Goal: Transaction & Acquisition: Subscribe to service/newsletter

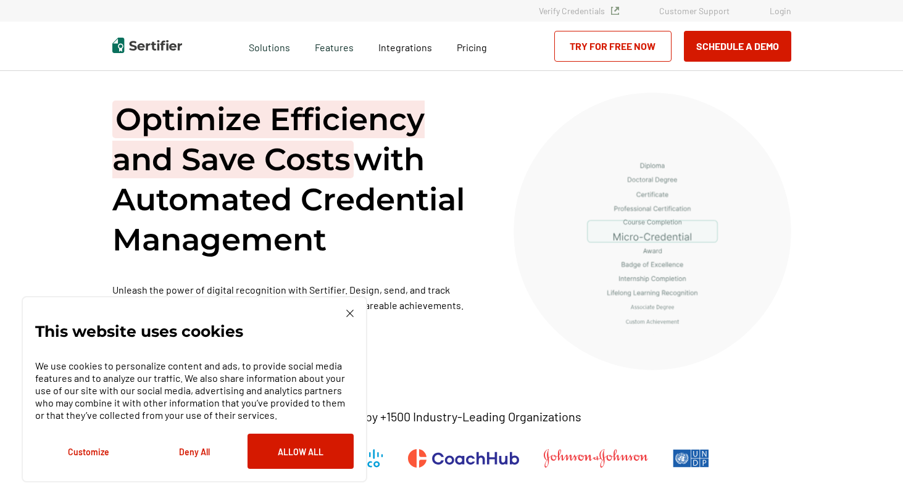
click at [778, 10] on link "Login" at bounding box center [780, 11] width 22 height 10
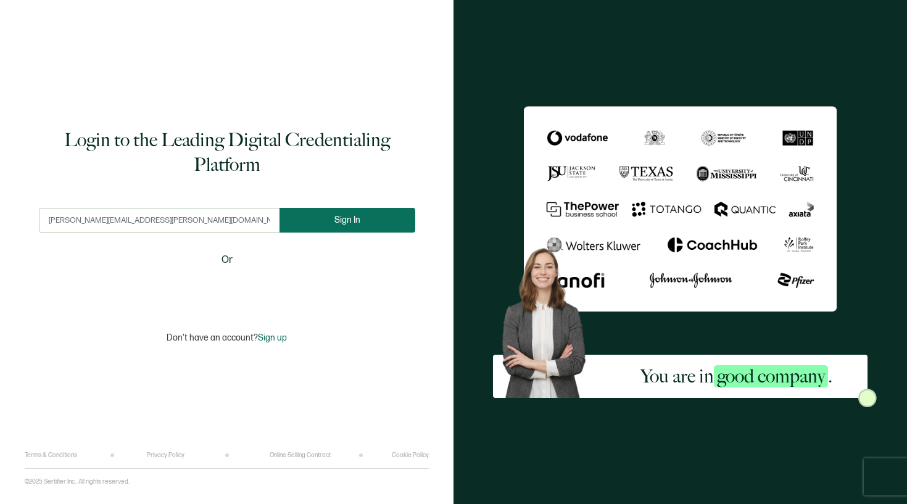
type input "lindsay.selinger@echima.ca"
click at [340, 225] on button "Sign In" at bounding box center [347, 220] width 136 height 25
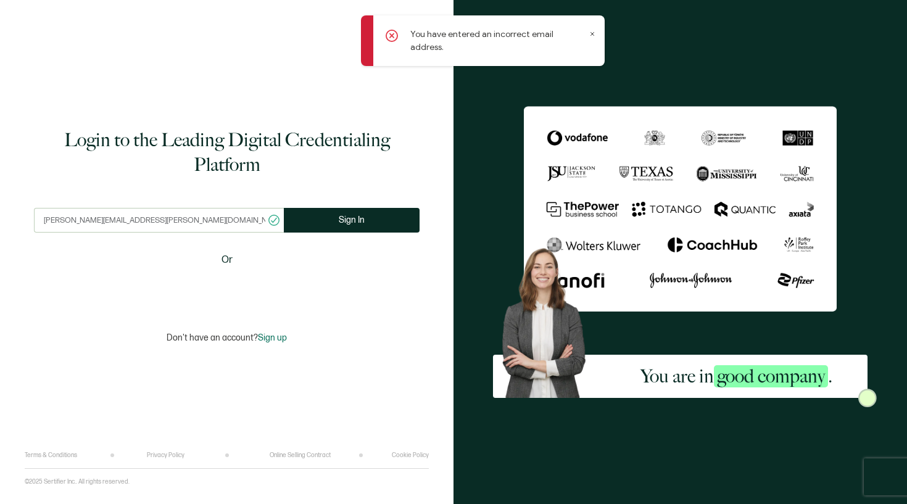
click at [97, 221] on input "lindsay.selinger@echima.ca" at bounding box center [159, 220] width 250 height 25
click at [162, 221] on input "lindsay.selinger@echima.ca" at bounding box center [159, 220] width 250 height 25
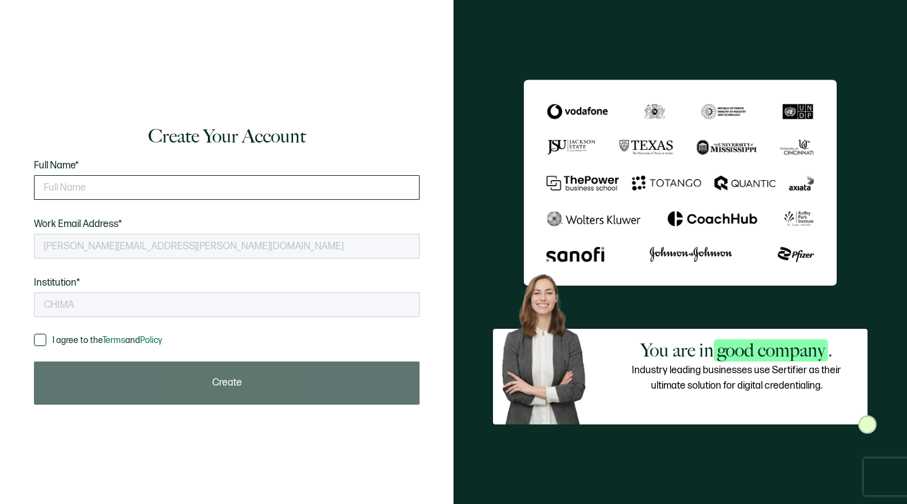
click at [134, 189] on input "text" at bounding box center [227, 187] width 386 height 25
click at [41, 337] on span at bounding box center [40, 340] width 12 height 12
click at [46, 334] on input "I agree to the Terms and Policy" at bounding box center [46, 334] width 0 height 0
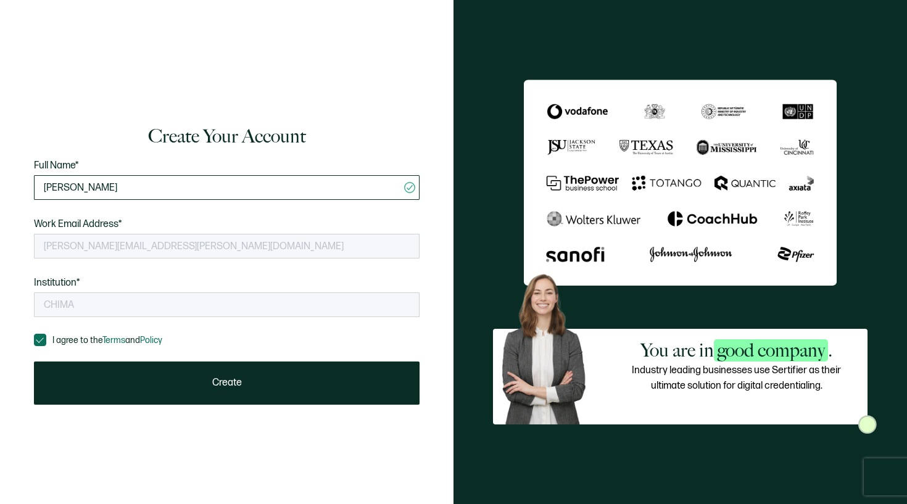
click at [118, 192] on input "Lindsay" at bounding box center [227, 187] width 386 height 25
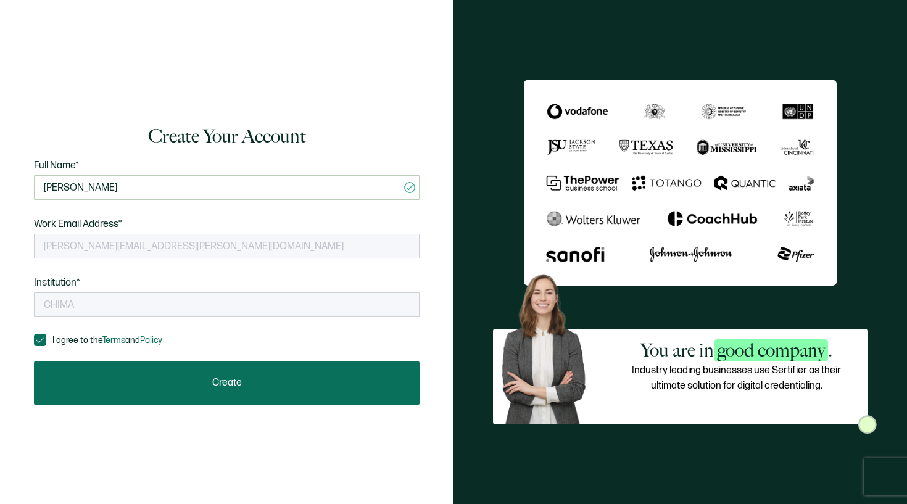
type input "Lindsay Selinger"
click at [216, 380] on span "Create" at bounding box center [227, 383] width 30 height 10
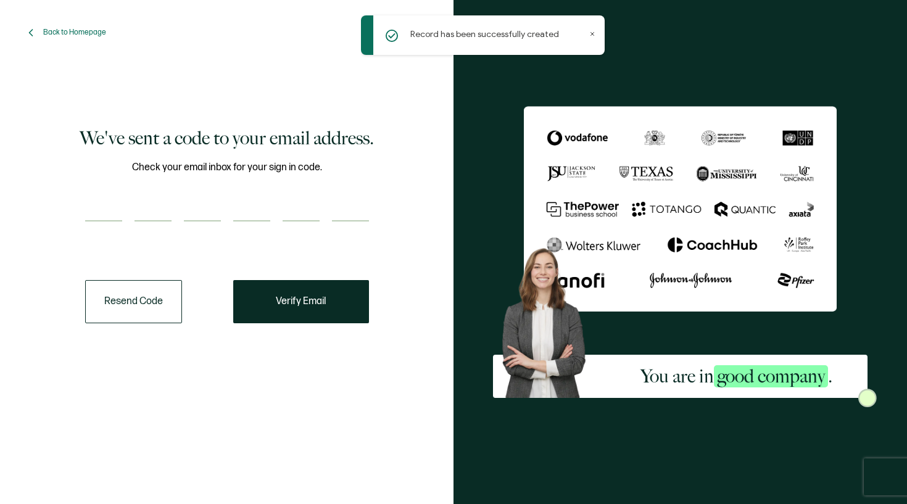
click at [104, 209] on input "number" at bounding box center [103, 209] width 37 height 25
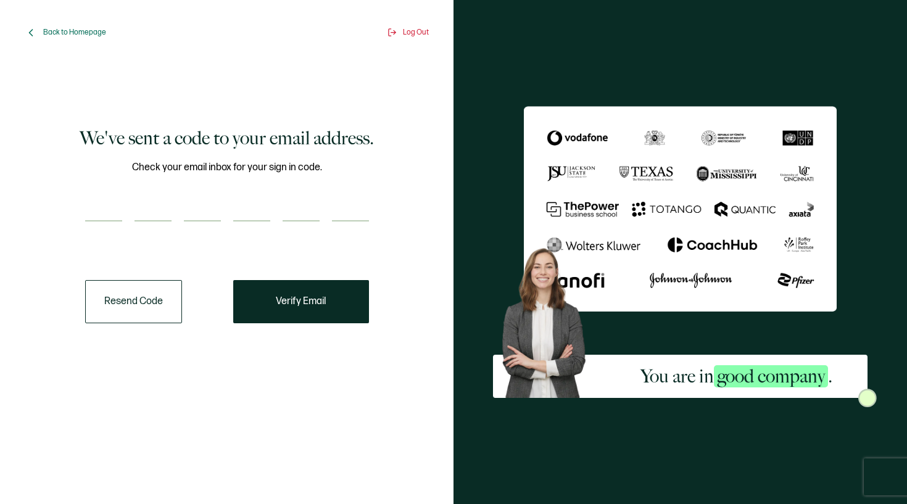
type input "5"
type input "6"
type input "1"
type input "3"
type input "1"
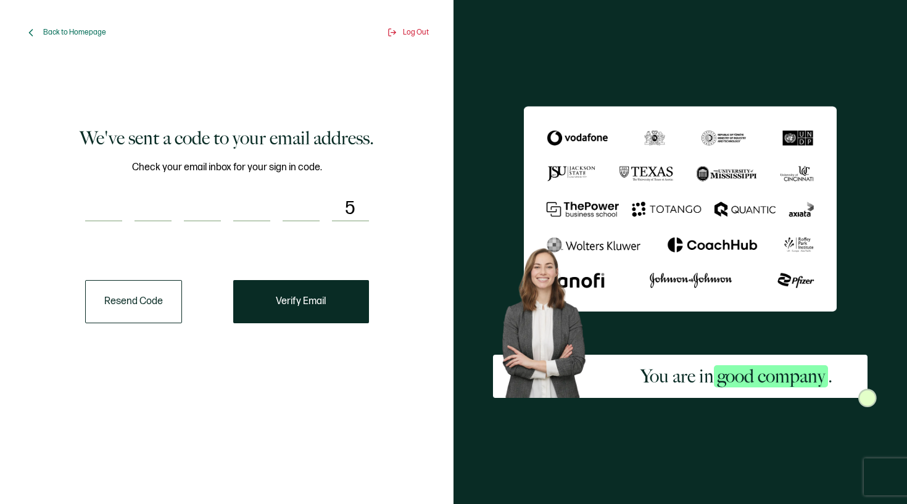
type input "5"
